Goal: Browse casually: Explore the website without a specific task or goal

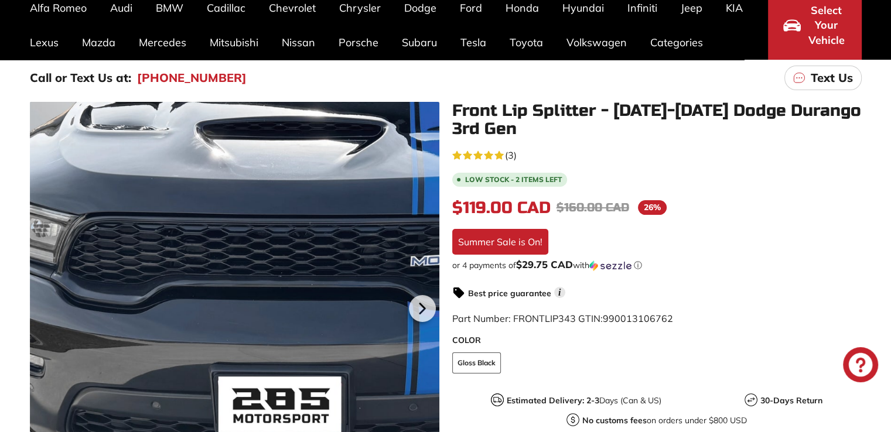
scroll to position [117, 0]
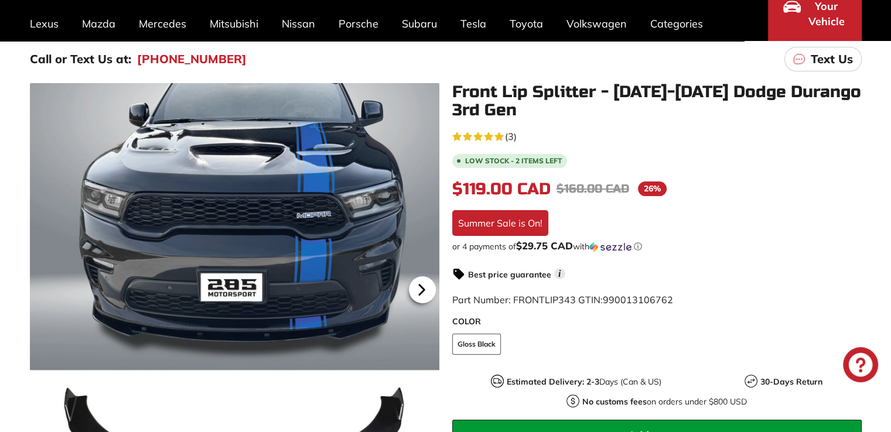
click at [427, 290] on icon at bounding box center [421, 289] width 27 height 27
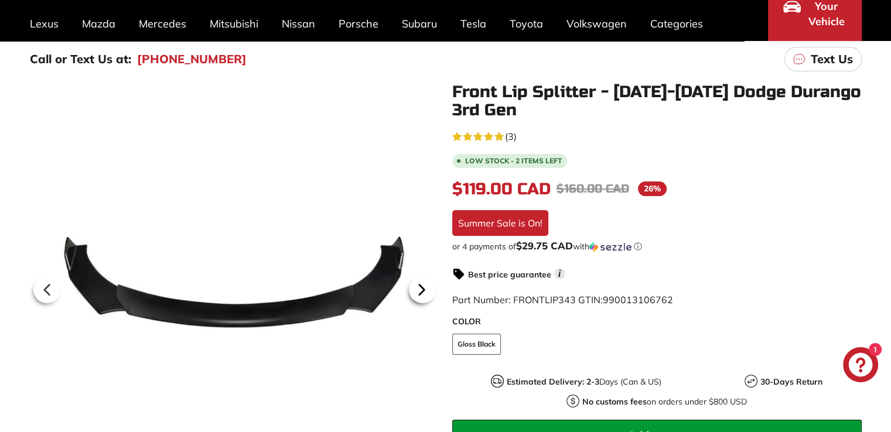
click at [427, 290] on icon at bounding box center [421, 289] width 27 height 27
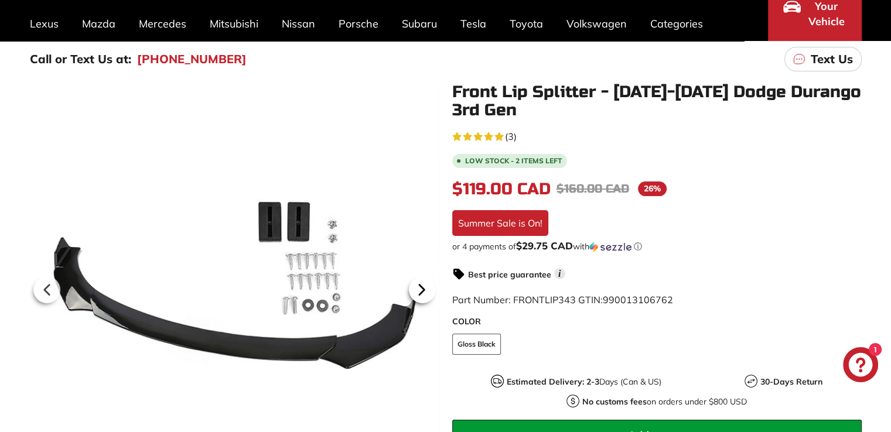
click at [427, 290] on icon at bounding box center [421, 289] width 27 height 27
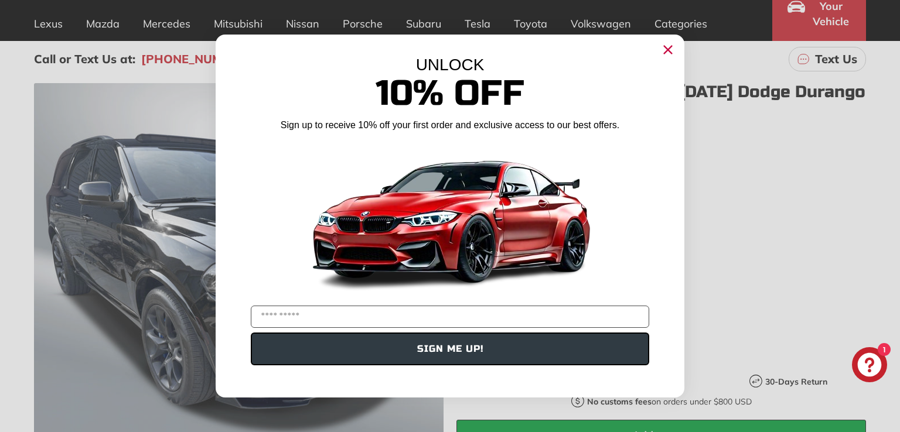
click at [667, 47] on icon "Close dialog" at bounding box center [667, 49] width 19 height 19
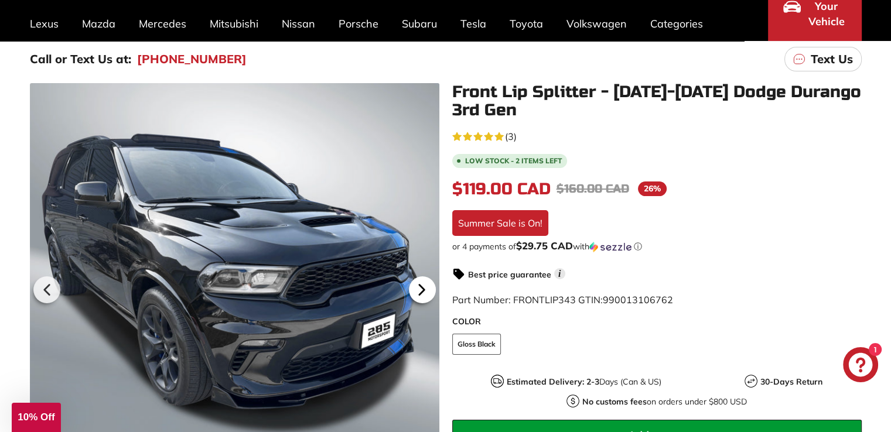
click at [429, 291] on icon at bounding box center [421, 289] width 27 height 27
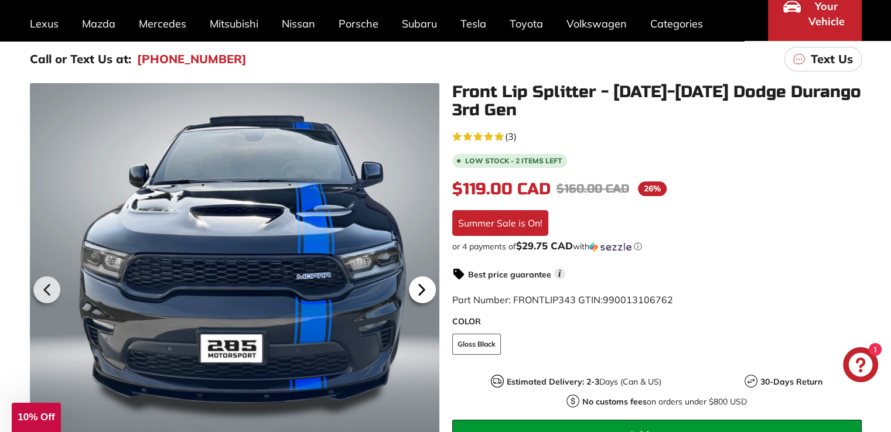
click at [429, 291] on icon at bounding box center [421, 289] width 27 height 27
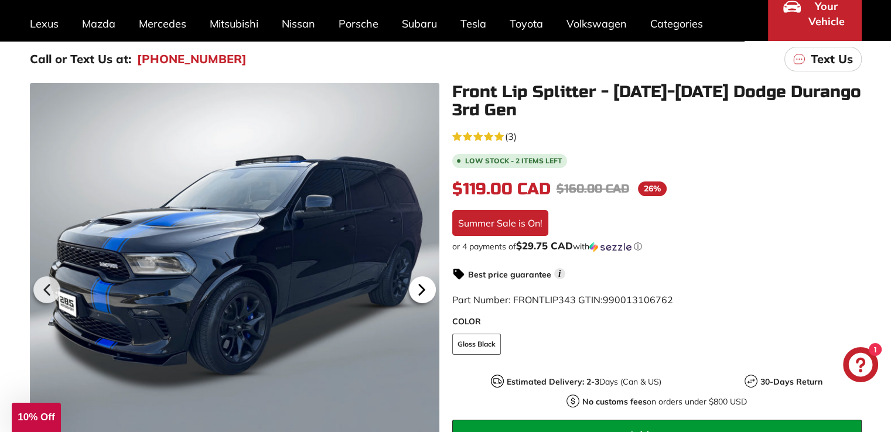
scroll to position [0, 61]
click at [429, 291] on icon at bounding box center [421, 289] width 27 height 27
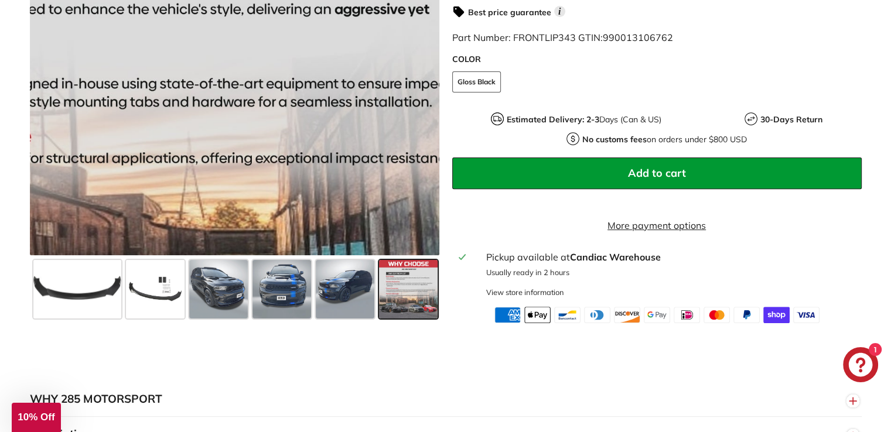
scroll to position [410, 0]
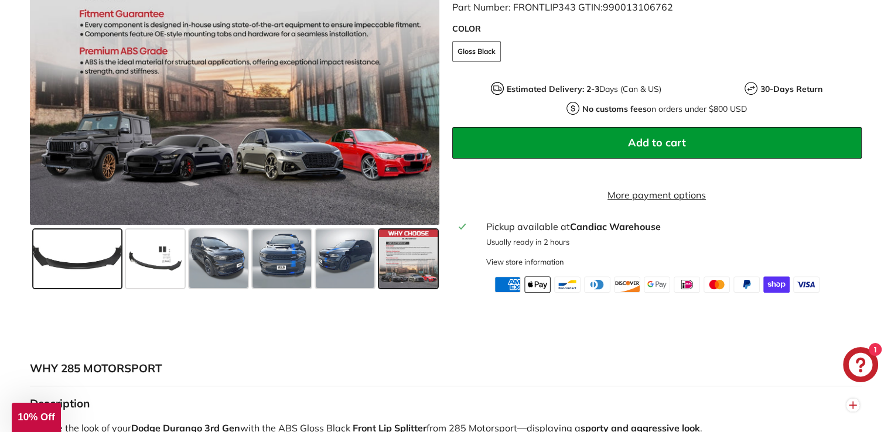
click at [77, 271] on span at bounding box center [77, 259] width 88 height 59
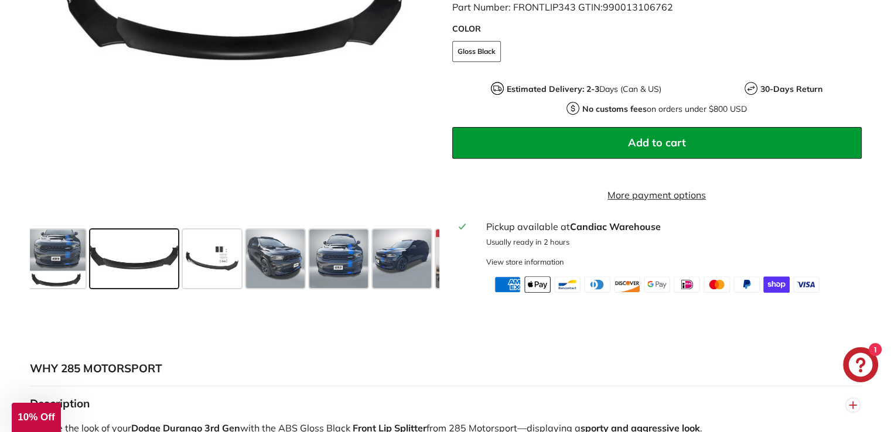
scroll to position [0, 0]
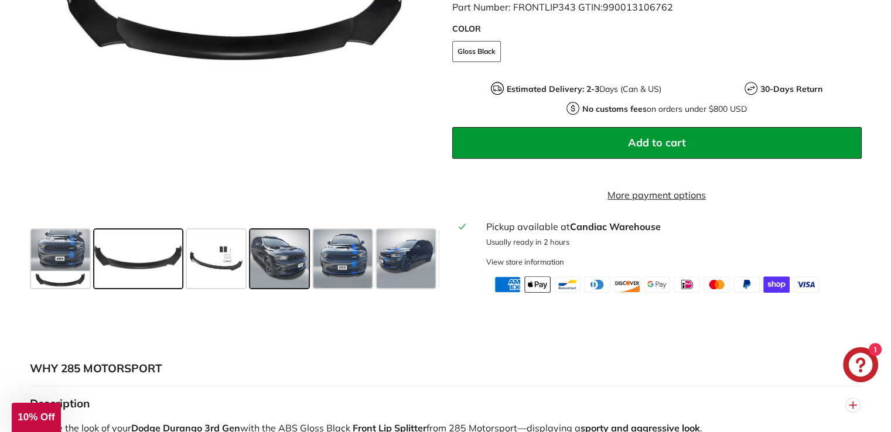
click at [295, 274] on span at bounding box center [279, 259] width 59 height 59
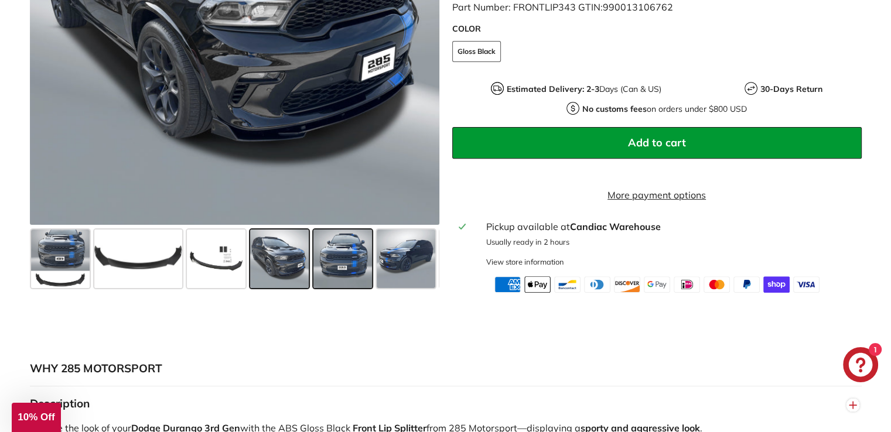
click at [347, 272] on span at bounding box center [342, 259] width 59 height 59
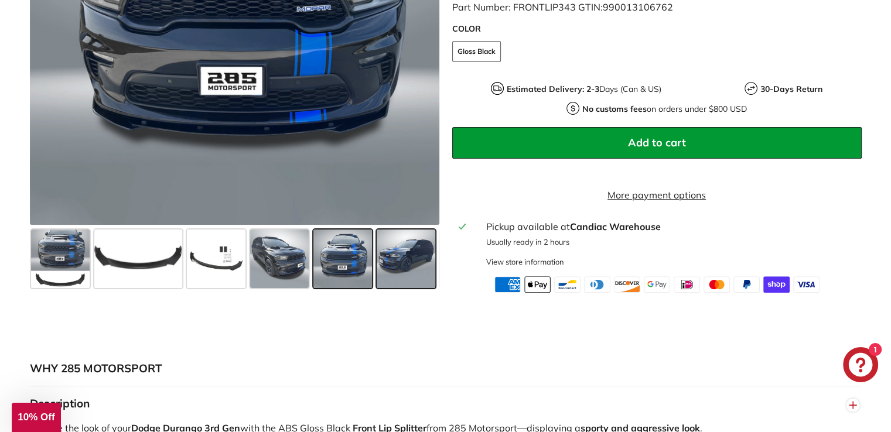
click at [395, 269] on span at bounding box center [406, 259] width 59 height 59
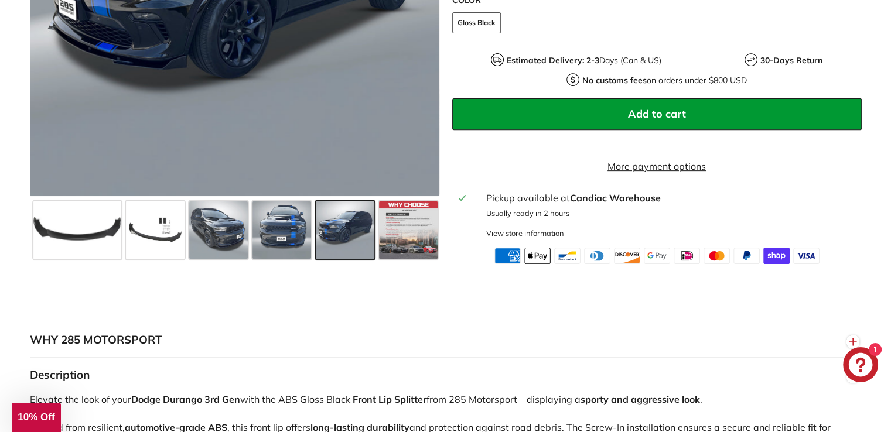
scroll to position [176, 0]
